Goal: Check status: Check status

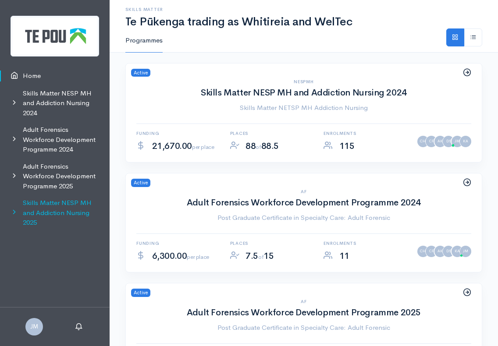
click at [63, 209] on link "Skills Matter NESP MH and Addiction Nursing 2025" at bounding box center [55, 213] width 110 height 37
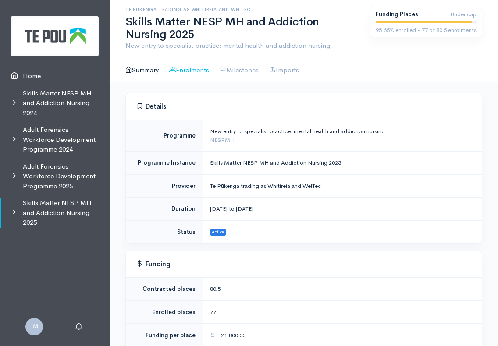
click at [199, 71] on link "Enrolments" at bounding box center [189, 70] width 40 height 25
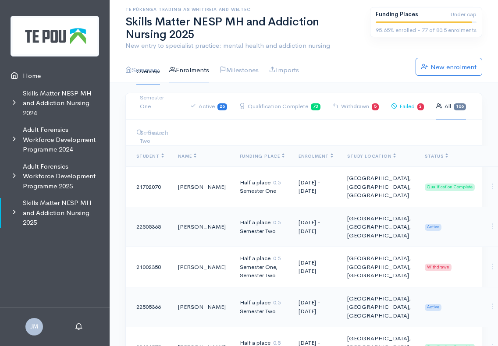
click at [406, 108] on link "Failed 2" at bounding box center [407, 106] width 33 height 27
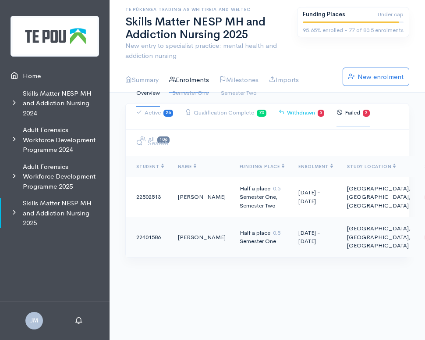
click at [302, 116] on link "Withdrawn 5" at bounding box center [302, 112] width 46 height 27
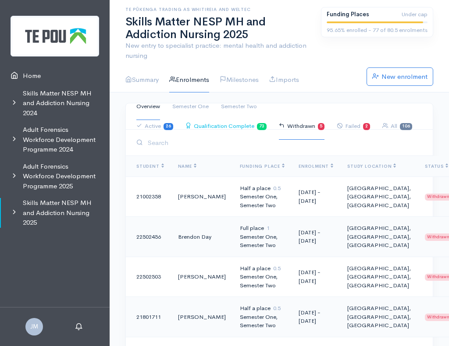
click at [232, 125] on link "Qualification Complete 73" at bounding box center [225, 126] width 81 height 27
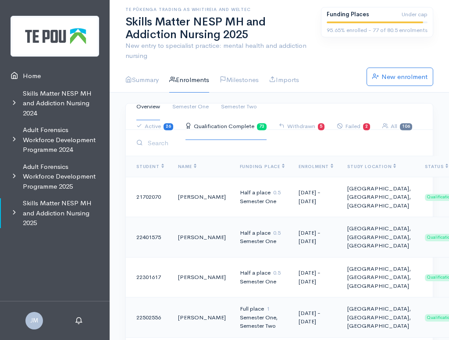
scroll to position [44, 0]
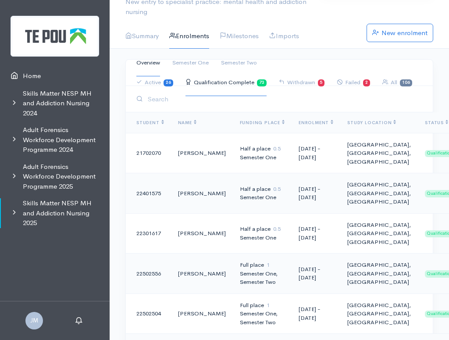
click at [271, 123] on span "Funding Place" at bounding box center [262, 123] width 45 height 6
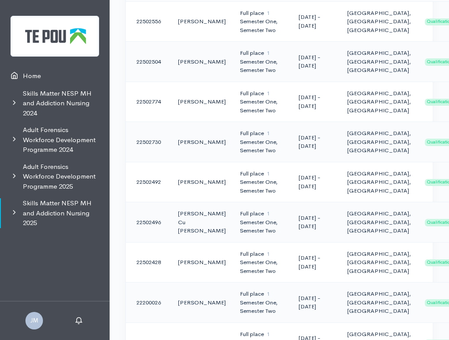
scroll to position [0, 0]
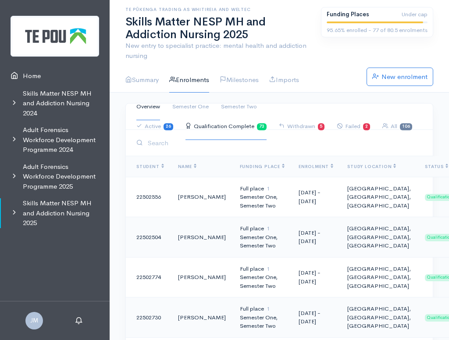
click at [254, 165] on span "Funding Place" at bounding box center [262, 166] width 45 height 6
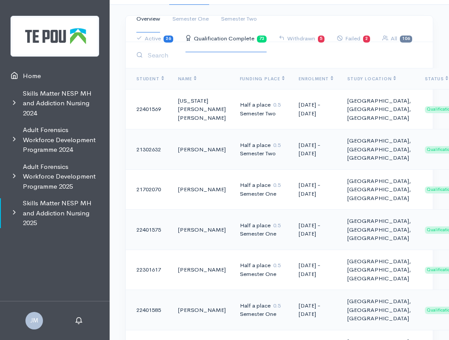
scroll to position [44, 0]
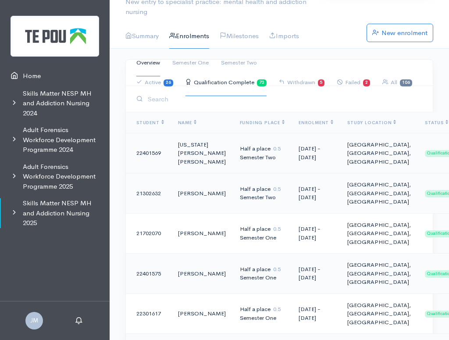
click at [216, 163] on td "Georgia Rose Grace Mossman" at bounding box center [202, 153] width 62 height 40
click at [199, 213] on td "[PERSON_NAME]" at bounding box center [202, 193] width 62 height 40
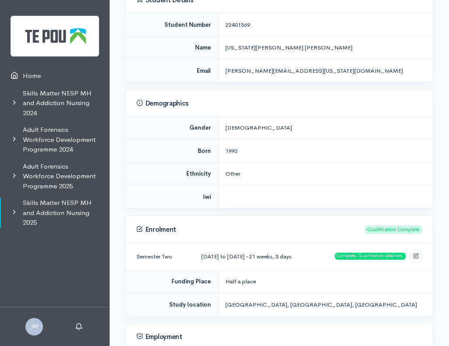
scroll to position [263, 0]
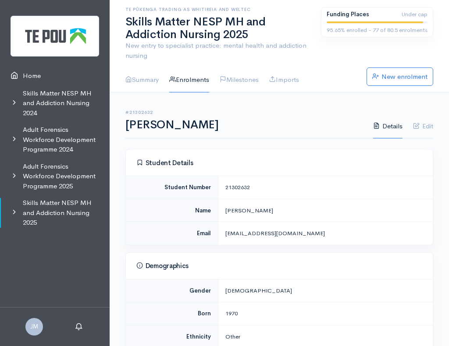
click at [202, 83] on link "Enrolments" at bounding box center [189, 79] width 40 height 25
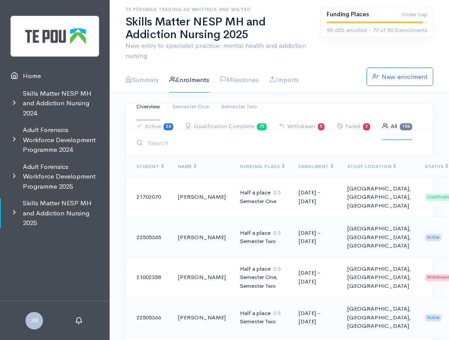
click at [309, 124] on link "Withdrawn 5" at bounding box center [302, 126] width 46 height 27
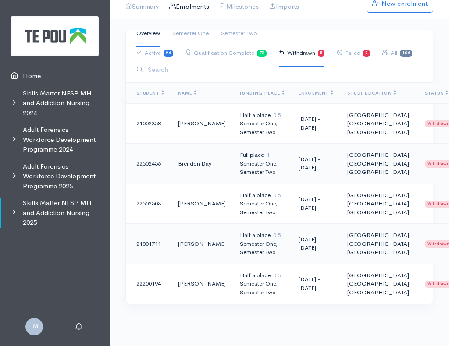
scroll to position [131, 0]
click at [248, 160] on div "Semester One, Semester Two" at bounding box center [262, 168] width 45 height 17
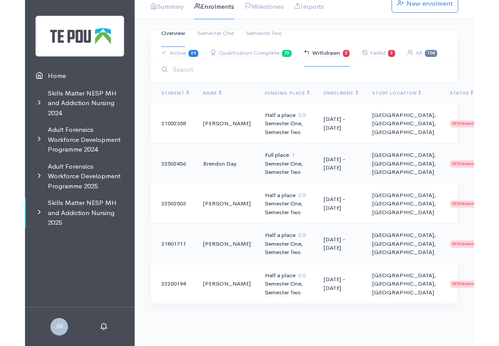
scroll to position [62, 0]
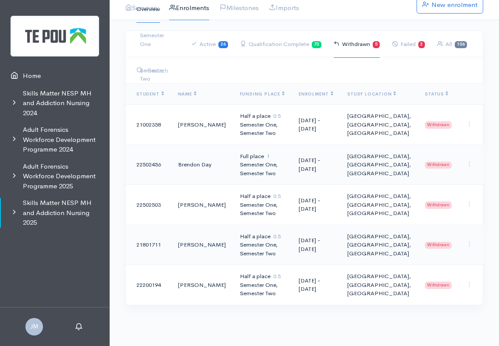
click at [251, 245] on div "Semester One, Semester Two" at bounding box center [262, 249] width 45 height 17
click at [383, 274] on td "[GEOGRAPHIC_DATA], [GEOGRAPHIC_DATA], [GEOGRAPHIC_DATA]" at bounding box center [379, 285] width 78 height 40
click at [240, 246] on div "Semester One, Semester Two" at bounding box center [262, 249] width 45 height 17
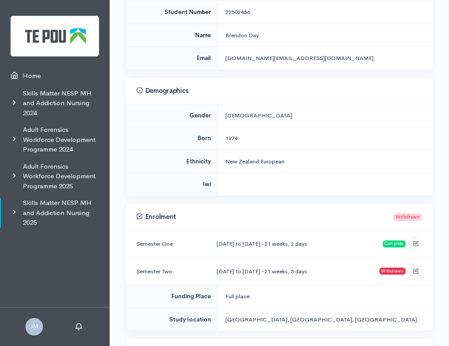
scroll to position [219, 0]
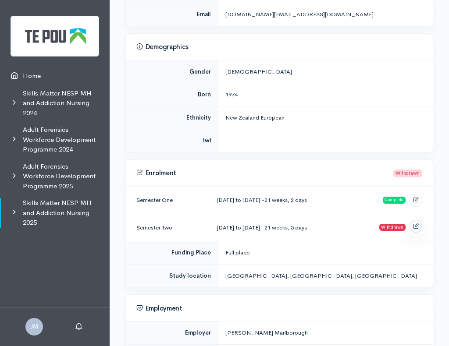
click at [416, 224] on icon at bounding box center [416, 226] width 6 height 6
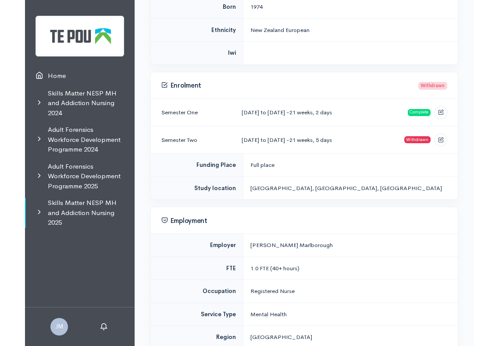
scroll to position [297, 0]
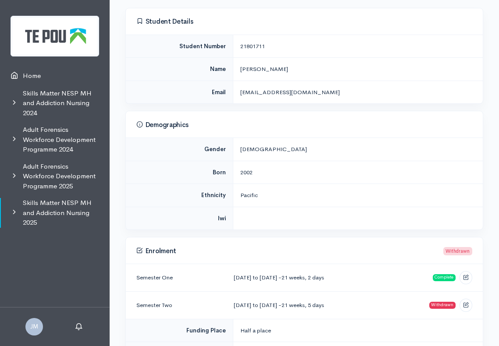
scroll to position [219, 0]
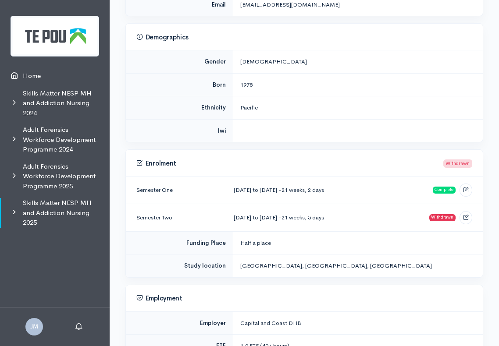
click at [316, 216] on small "21 weeks, 5 days" at bounding box center [302, 217] width 43 height 7
click at [464, 213] on icon at bounding box center [466, 216] width 6 height 6
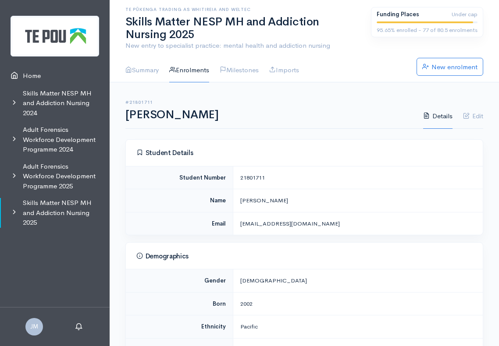
scroll to position [175, 0]
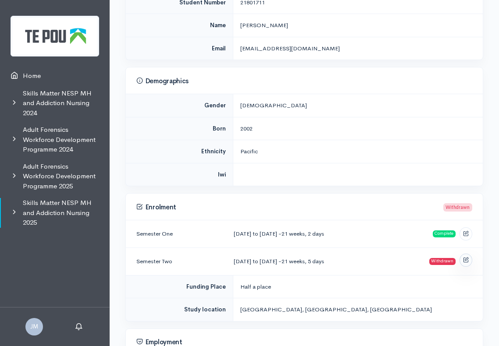
click at [464, 260] on link at bounding box center [465, 260] width 13 height 13
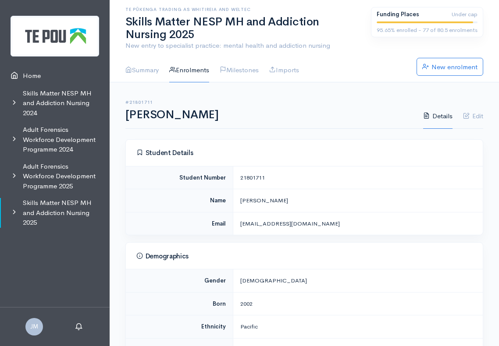
click at [181, 69] on link "Enrolments" at bounding box center [189, 70] width 40 height 25
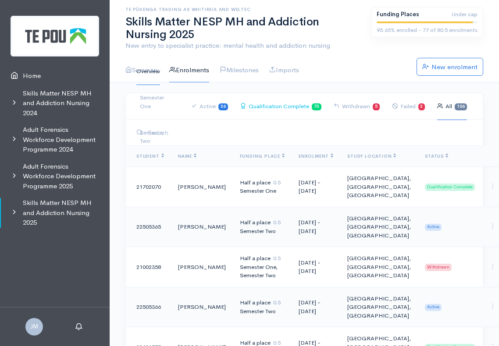
click at [279, 109] on link "Qualification Complete 73" at bounding box center [280, 106] width 81 height 27
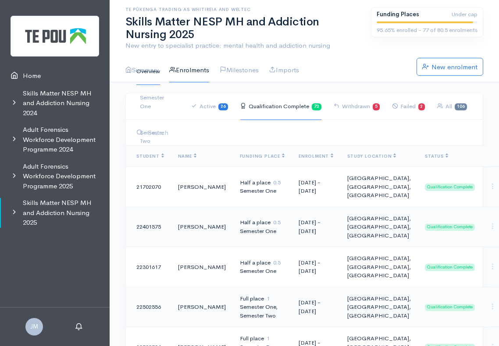
click at [192, 71] on div "Overview Semester One Semester Two Active 26 Qualification Complete 73 5" at bounding box center [304, 106] width 346 height 89
click at [209, 106] on link "Active 26" at bounding box center [209, 106] width 37 height 27
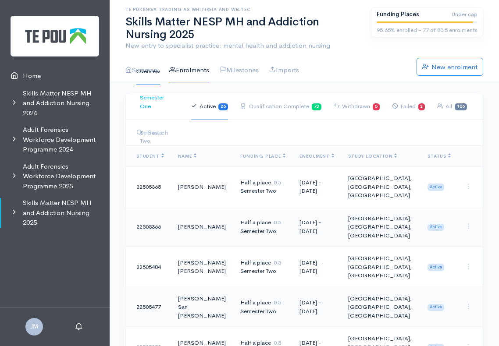
click at [148, 104] on link "Semester One" at bounding box center [156, 102] width 32 height 35
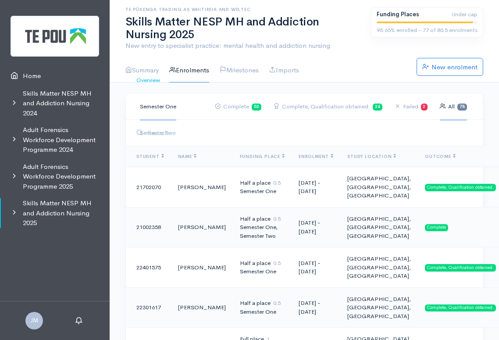
click at [146, 71] on link "Overview" at bounding box center [148, 80] width 24 height 27
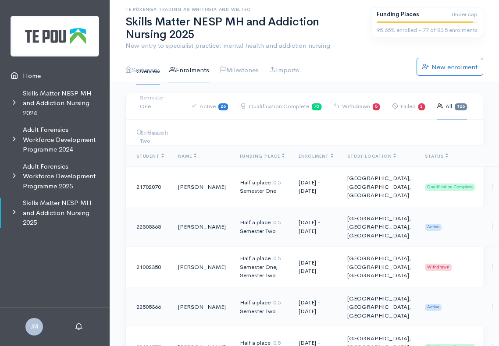
click at [148, 74] on link "Overview" at bounding box center [148, 71] width 24 height 27
click at [208, 105] on link "Active 26" at bounding box center [209, 106] width 37 height 27
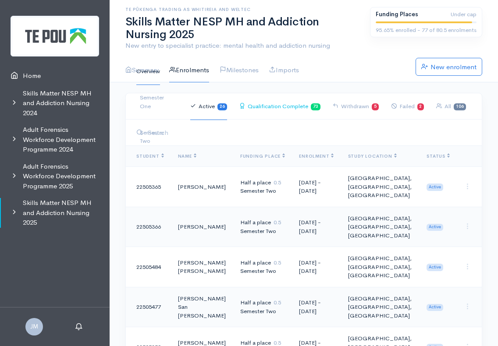
click at [288, 108] on link "Qualification Complete 73" at bounding box center [279, 106] width 81 height 27
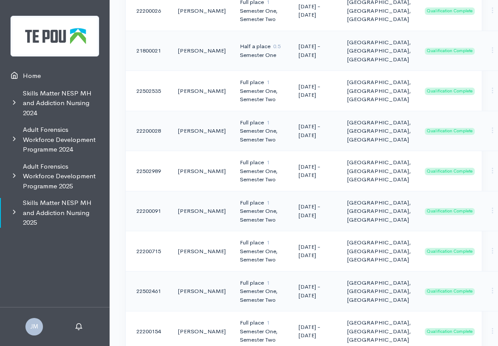
scroll to position [482, 0]
